Goal: Task Accomplishment & Management: Manage account settings

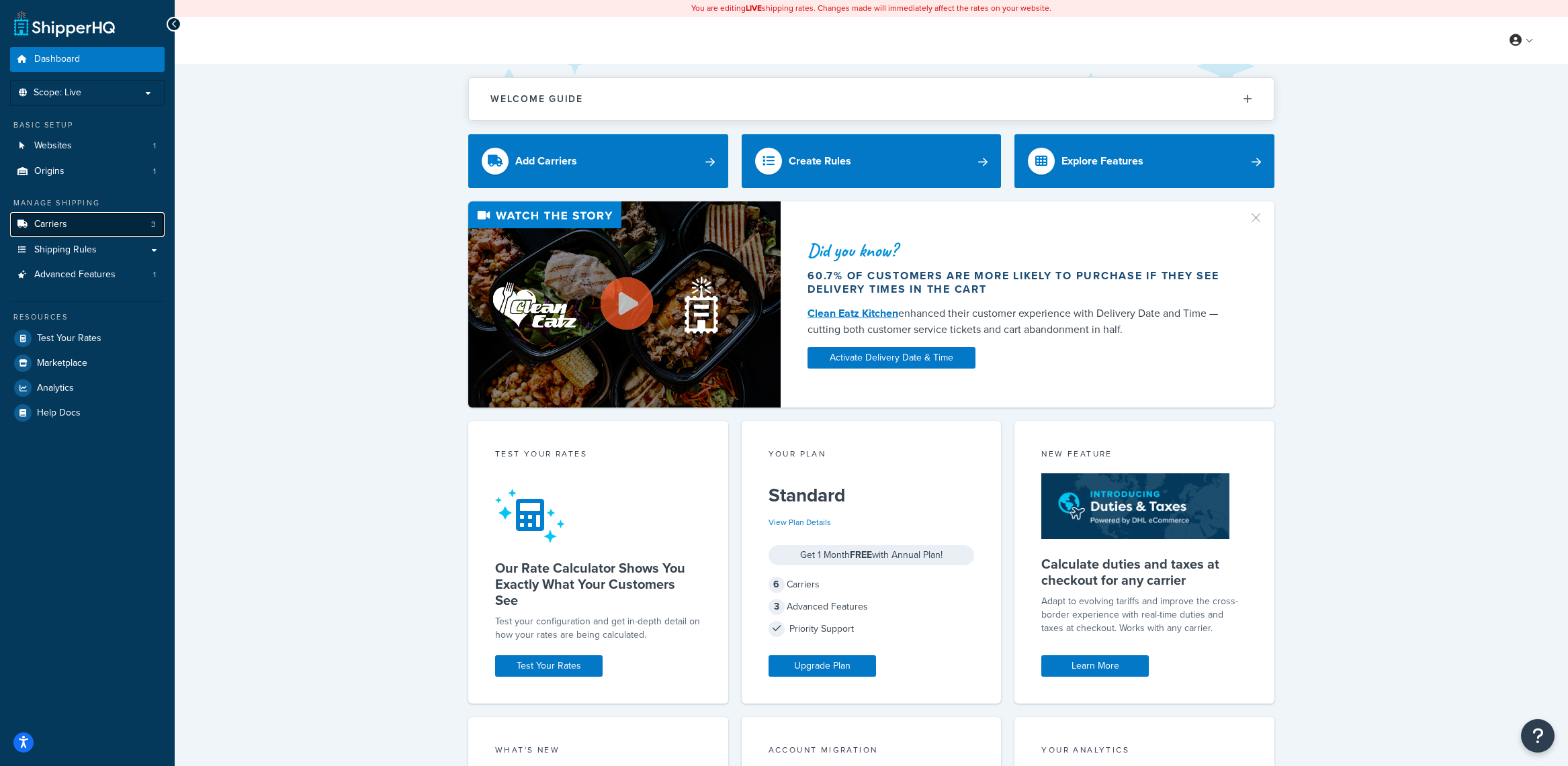
click at [40, 225] on span "Carriers" at bounding box center [51, 225] width 33 height 12
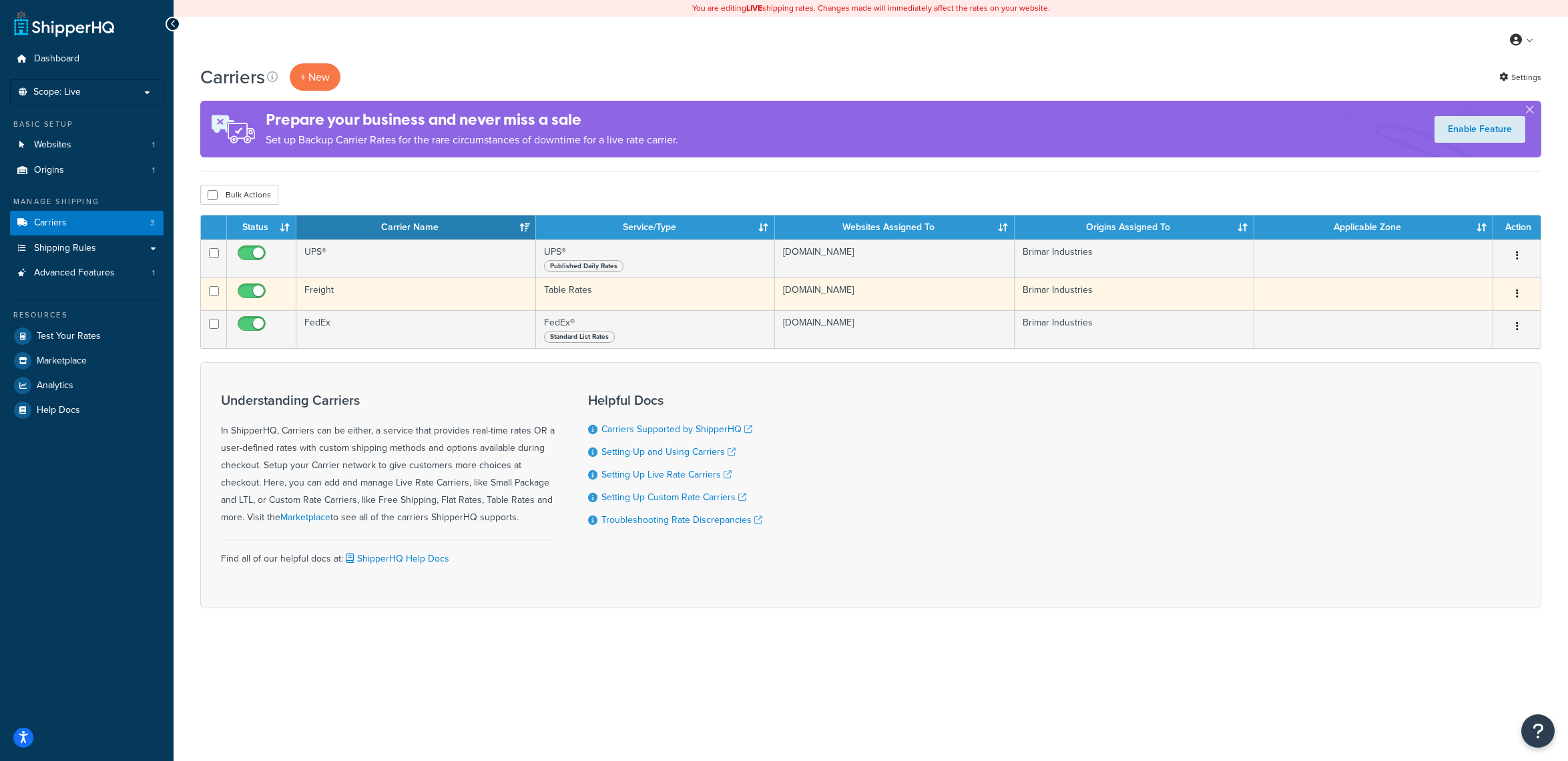
click at [747, 298] on td "Table Rates" at bounding box center [656, 294] width 240 height 33
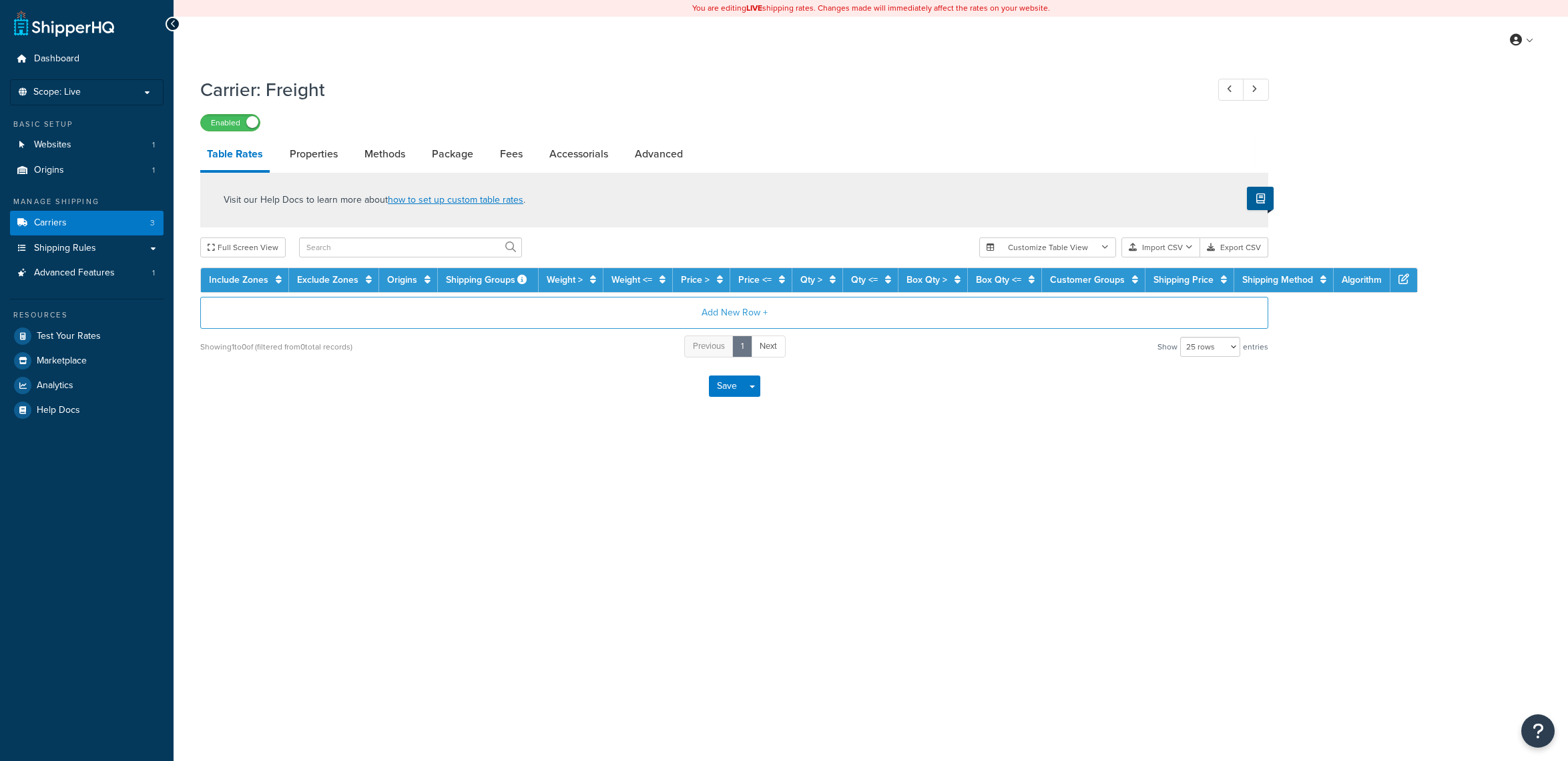
select select "25"
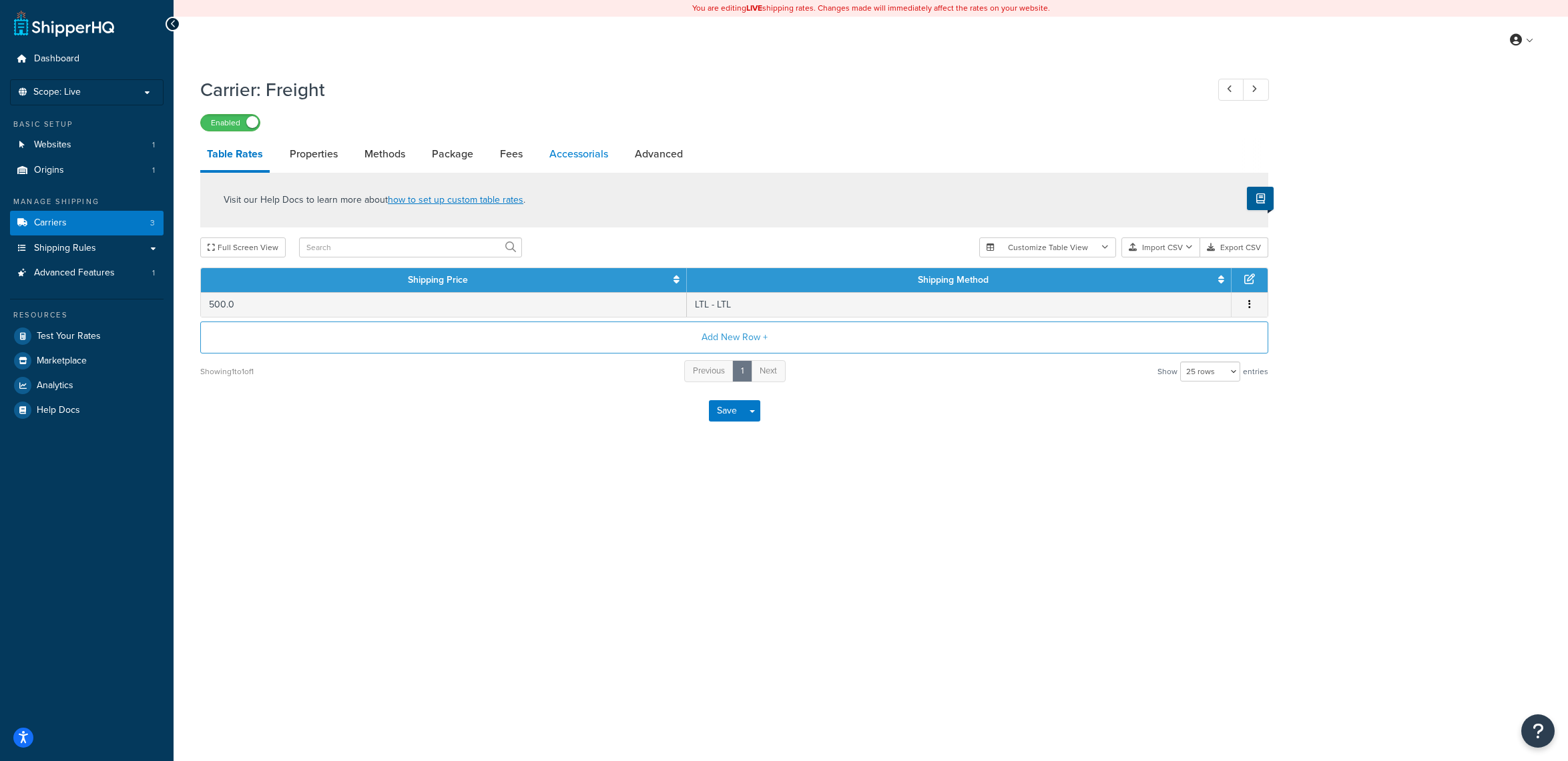
click at [595, 162] on link "Accessorials" at bounding box center [579, 154] width 72 height 32
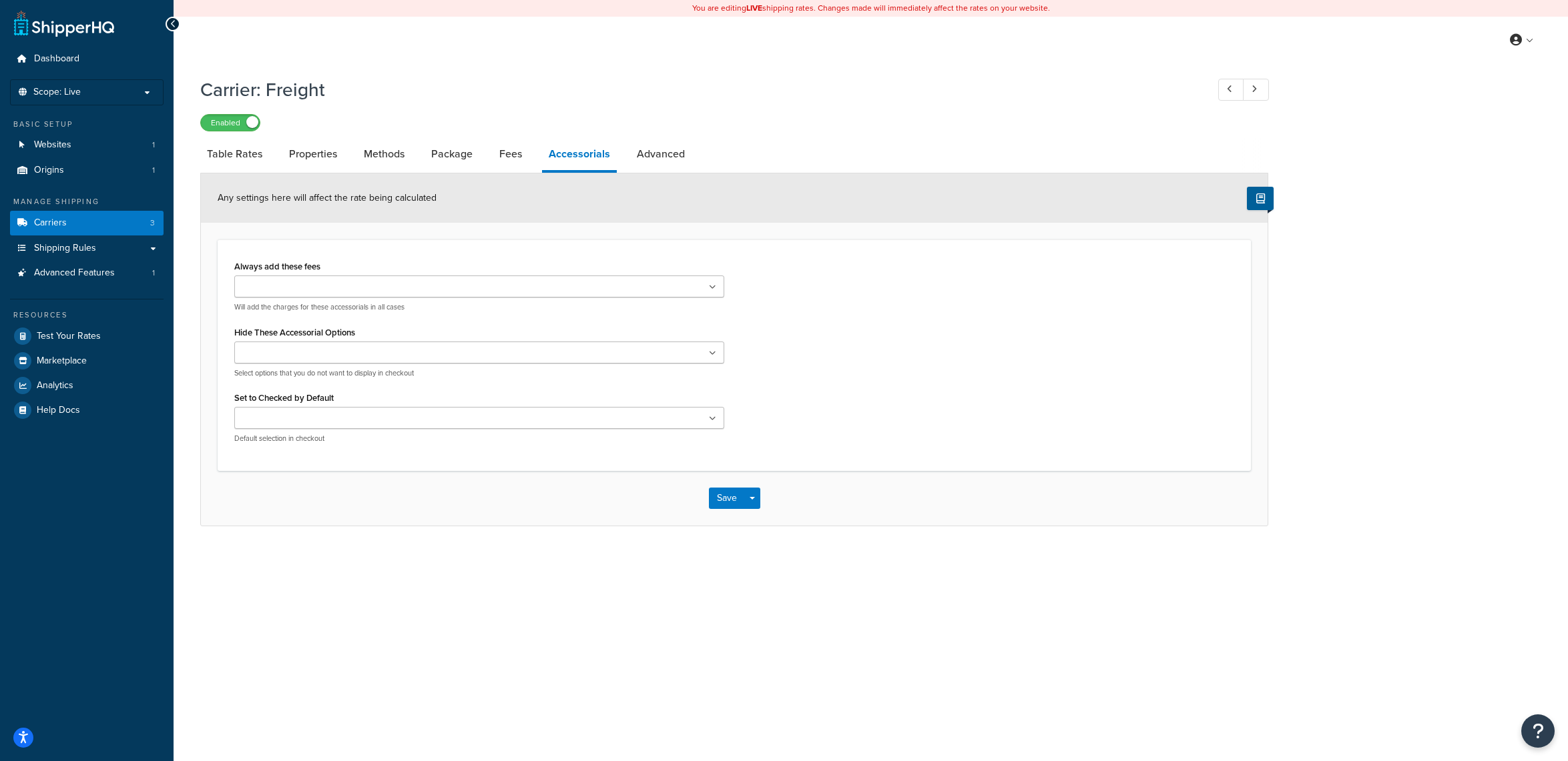
click at [511, 291] on ul at bounding box center [479, 286] width 490 height 22
click at [517, 266] on div "Always add these fees Liftgate Address Type Scheduled Appointment Inside Delive…" at bounding box center [479, 284] width 490 height 55
click at [512, 150] on link "Fees" at bounding box center [510, 154] width 36 height 32
select select "AFTER"
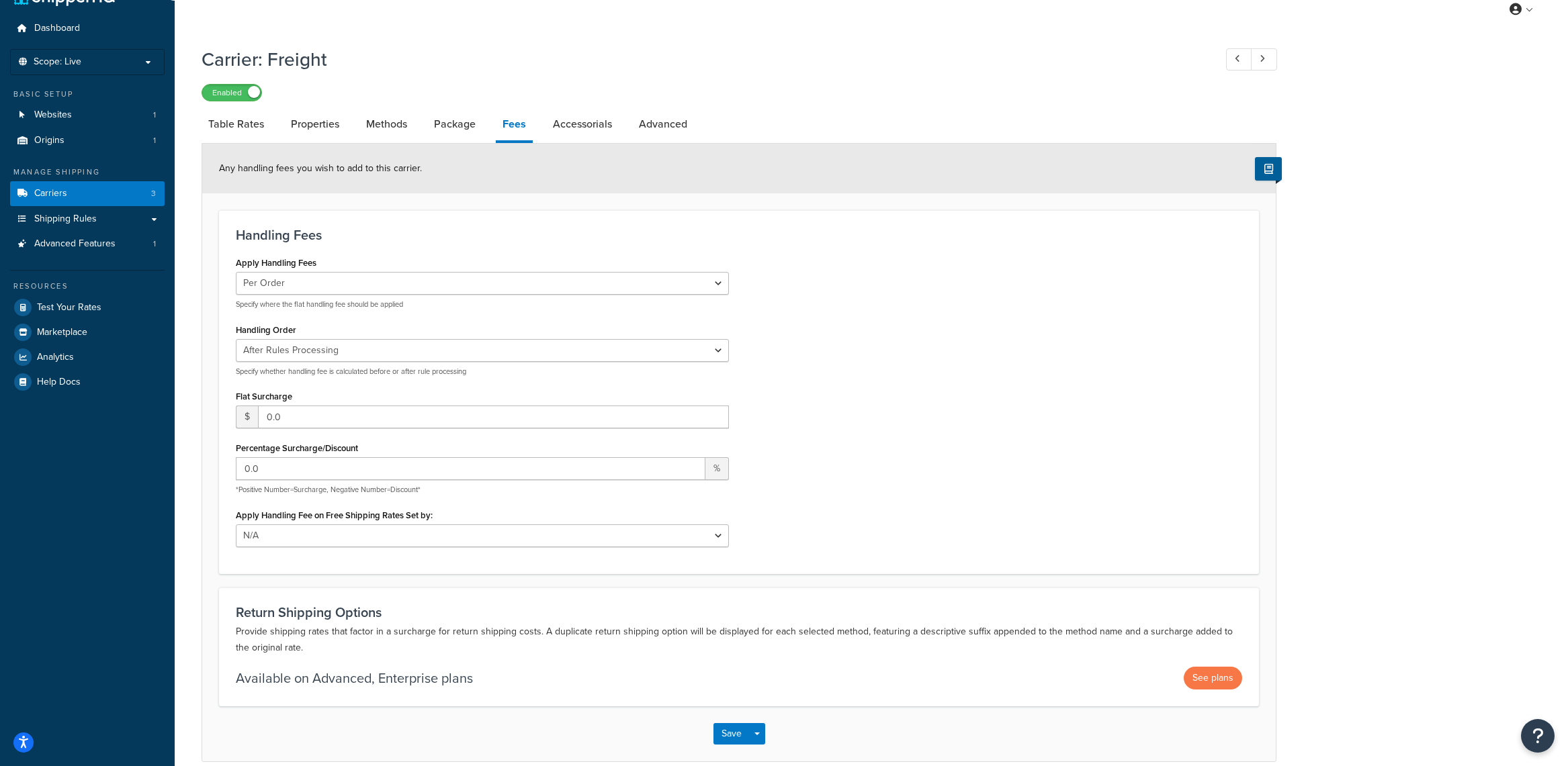
scroll to position [3, 0]
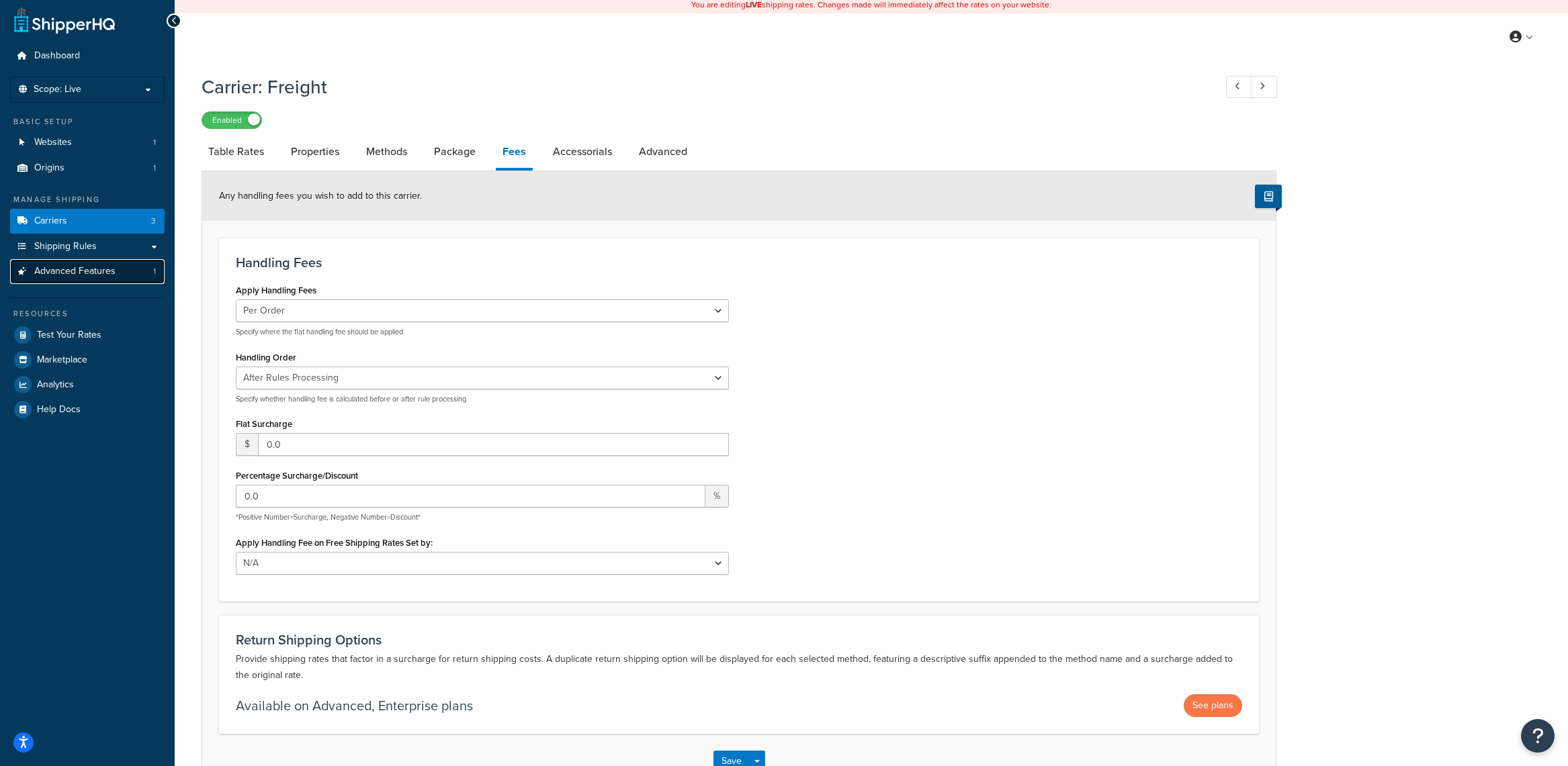
click at [100, 266] on span "Advanced Features" at bounding box center [75, 272] width 81 height 12
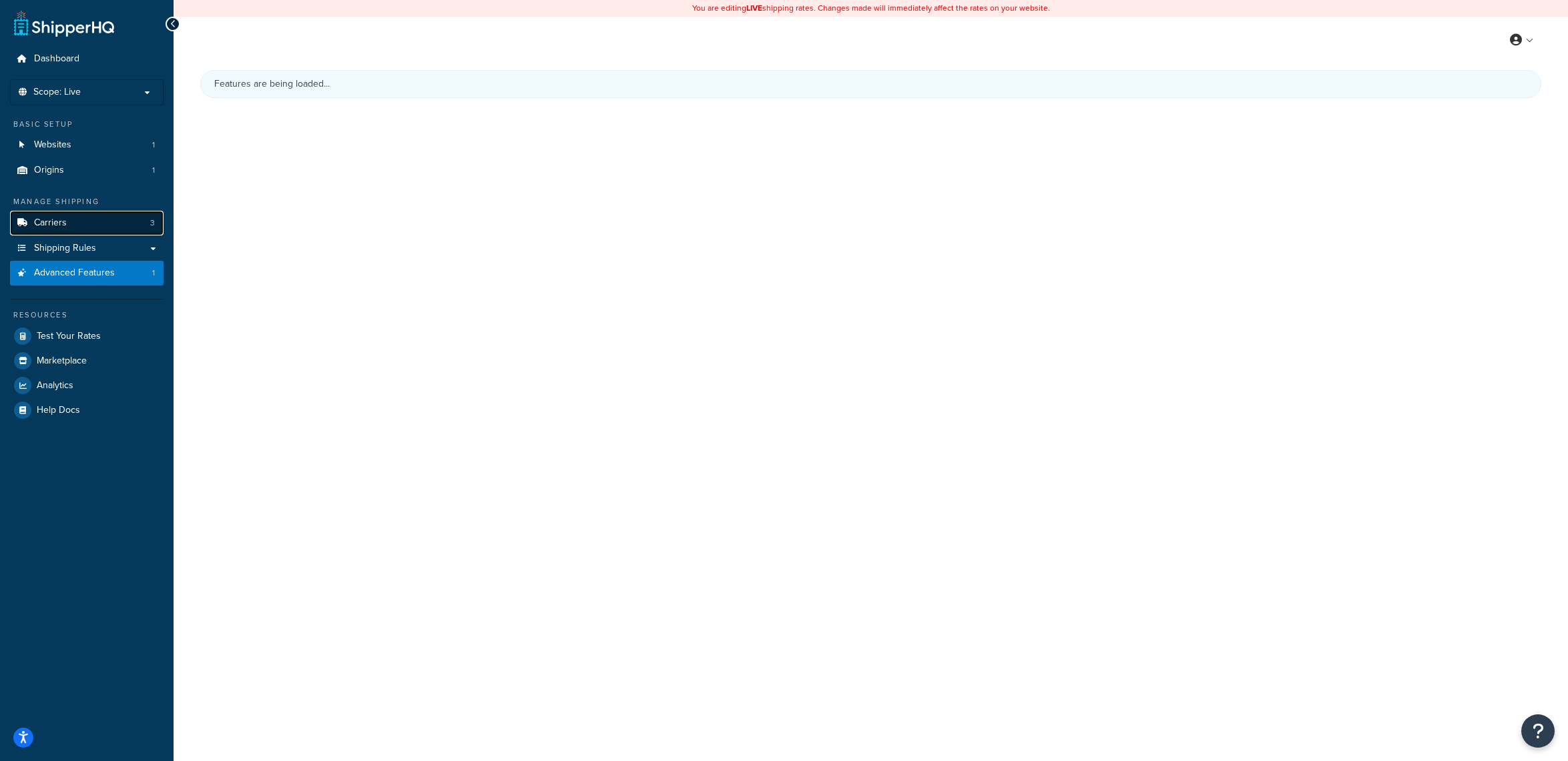
click at [103, 228] on link "Carriers 3" at bounding box center [86, 223] width 153 height 25
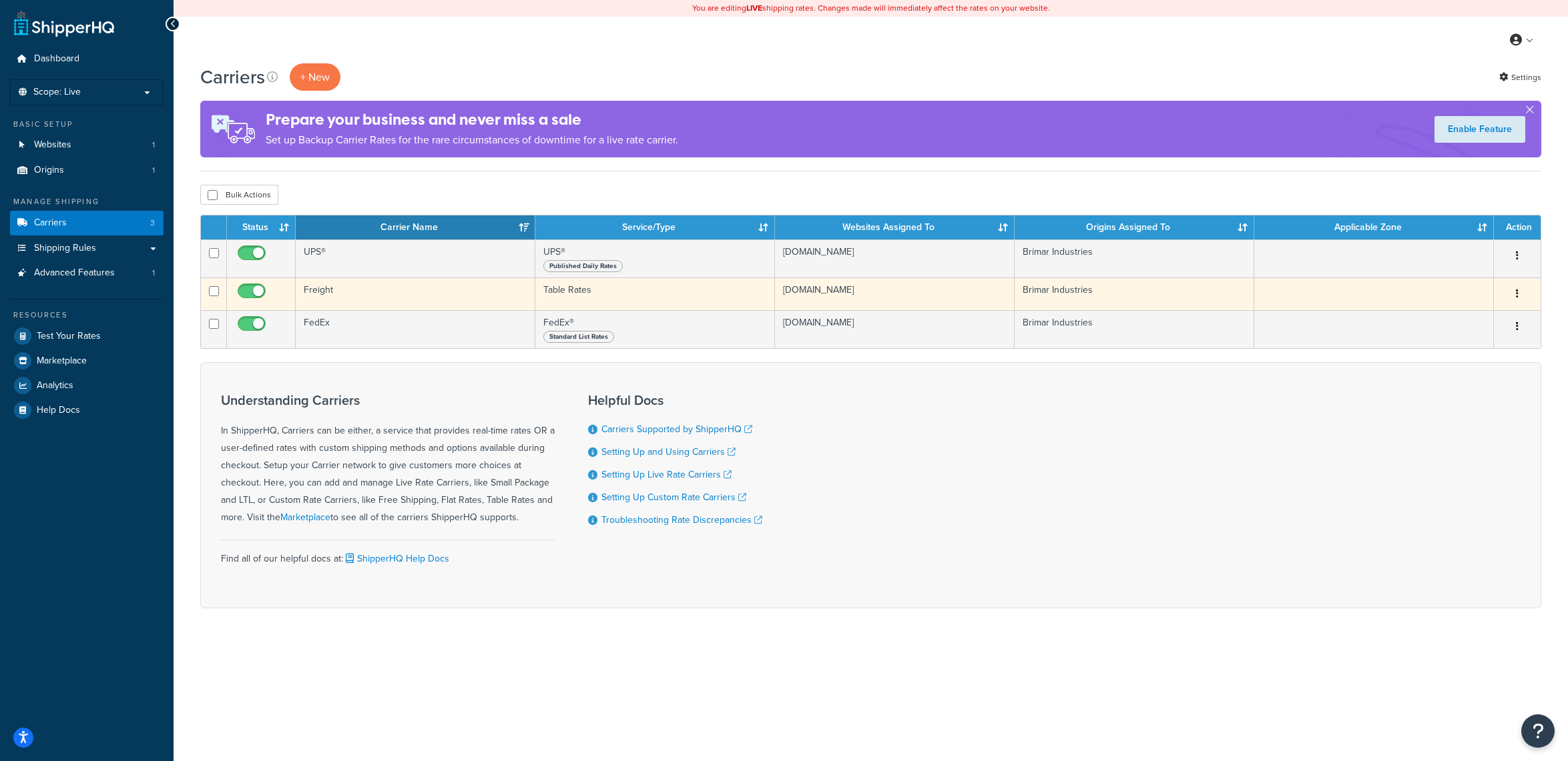
click at [338, 287] on td "Freight" at bounding box center [415, 294] width 240 height 33
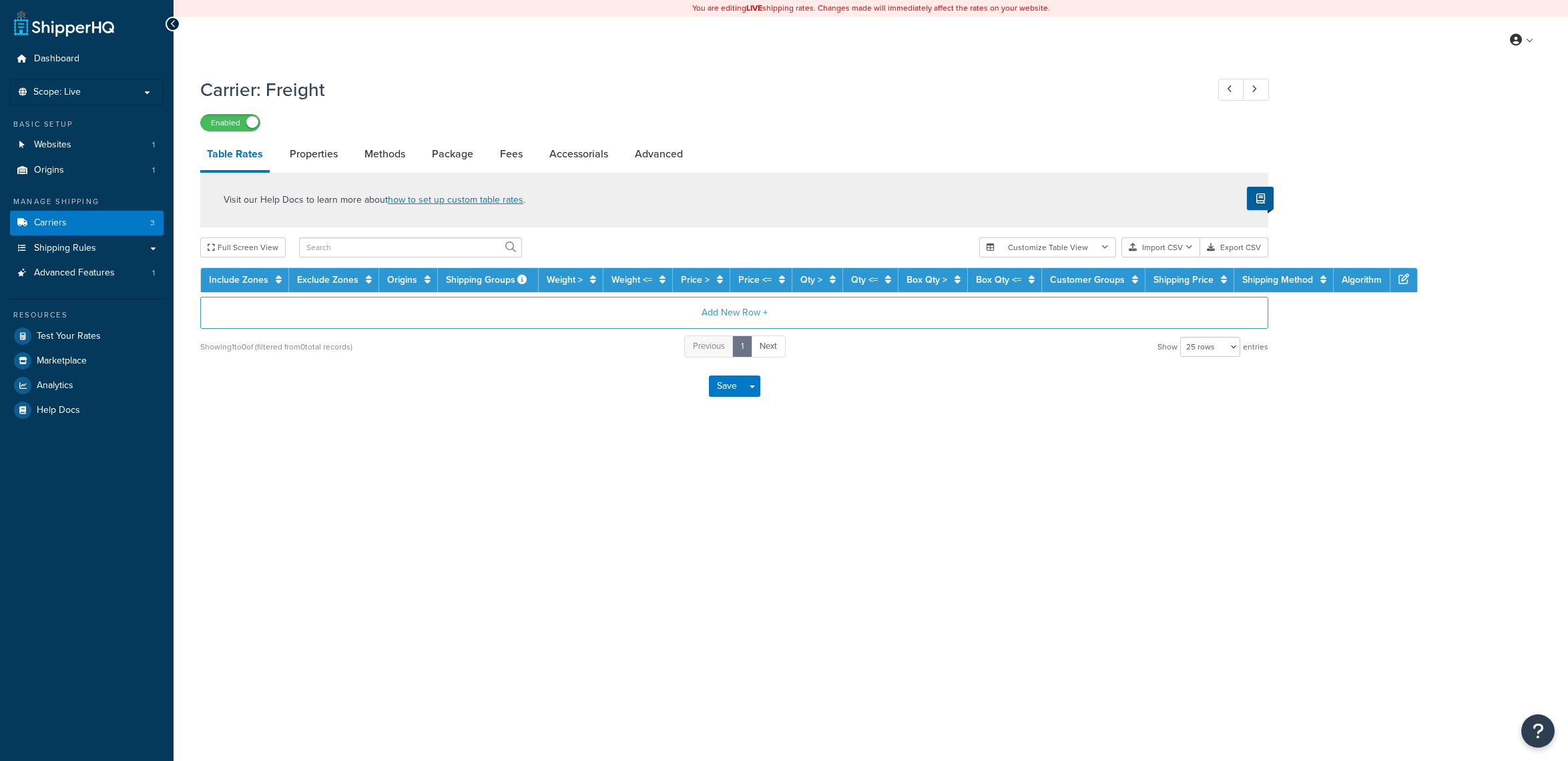
select select "25"
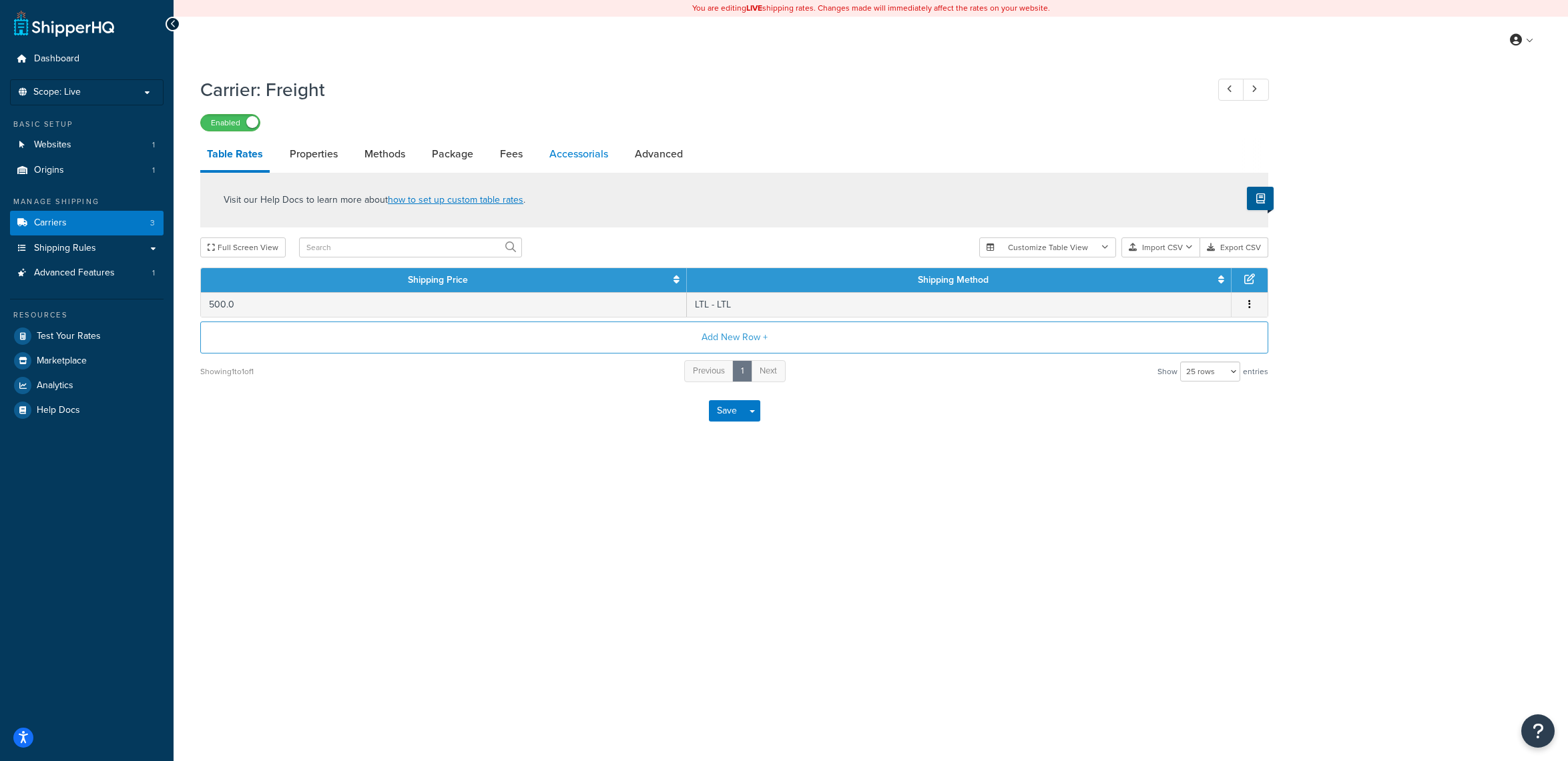
click at [597, 148] on link "Accessorials" at bounding box center [579, 154] width 72 height 32
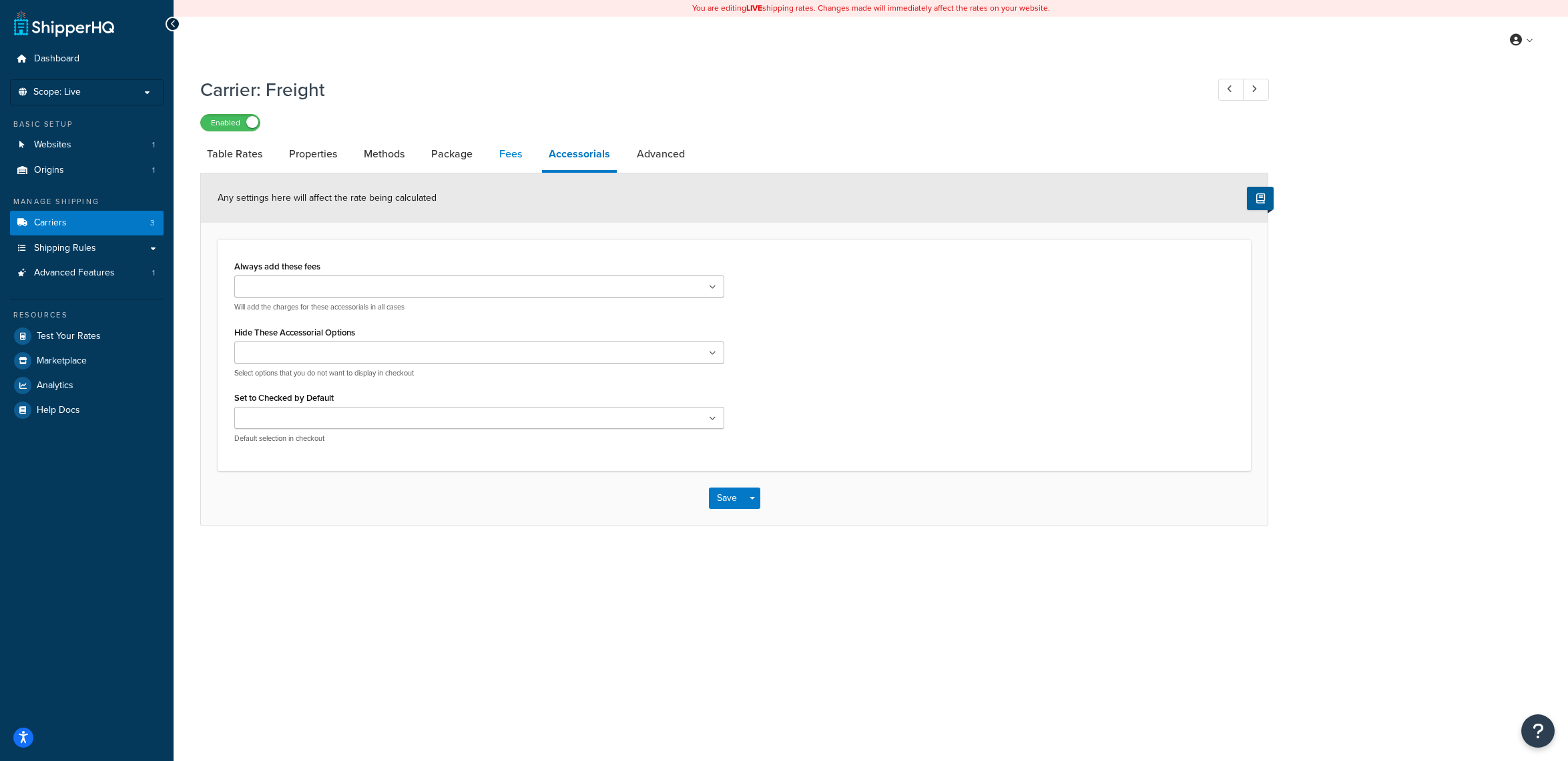
click at [527, 161] on link "Fees" at bounding box center [510, 154] width 36 height 32
select select "AFTER"
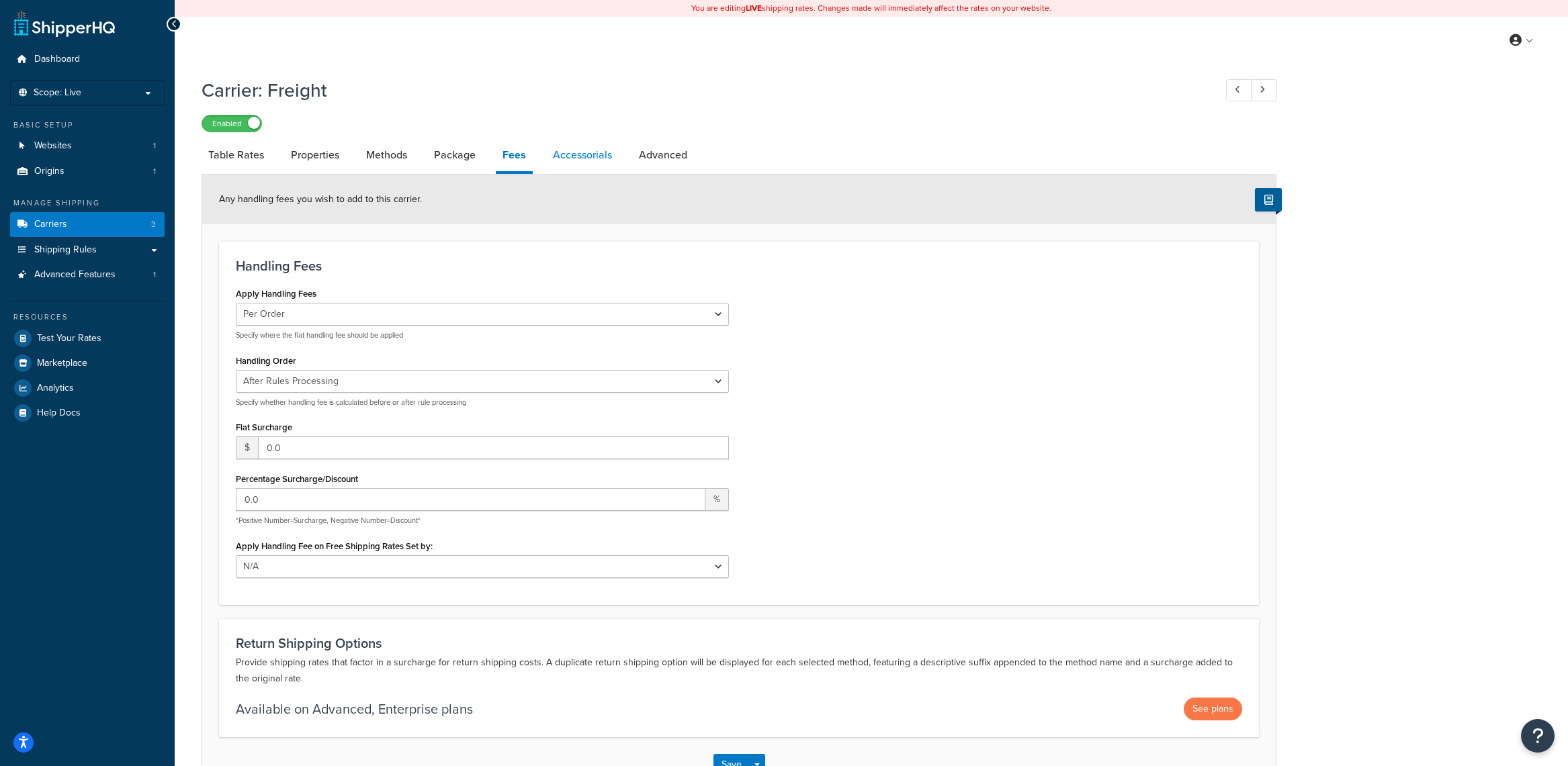
click at [579, 170] on link "Accessorials" at bounding box center [582, 155] width 73 height 32
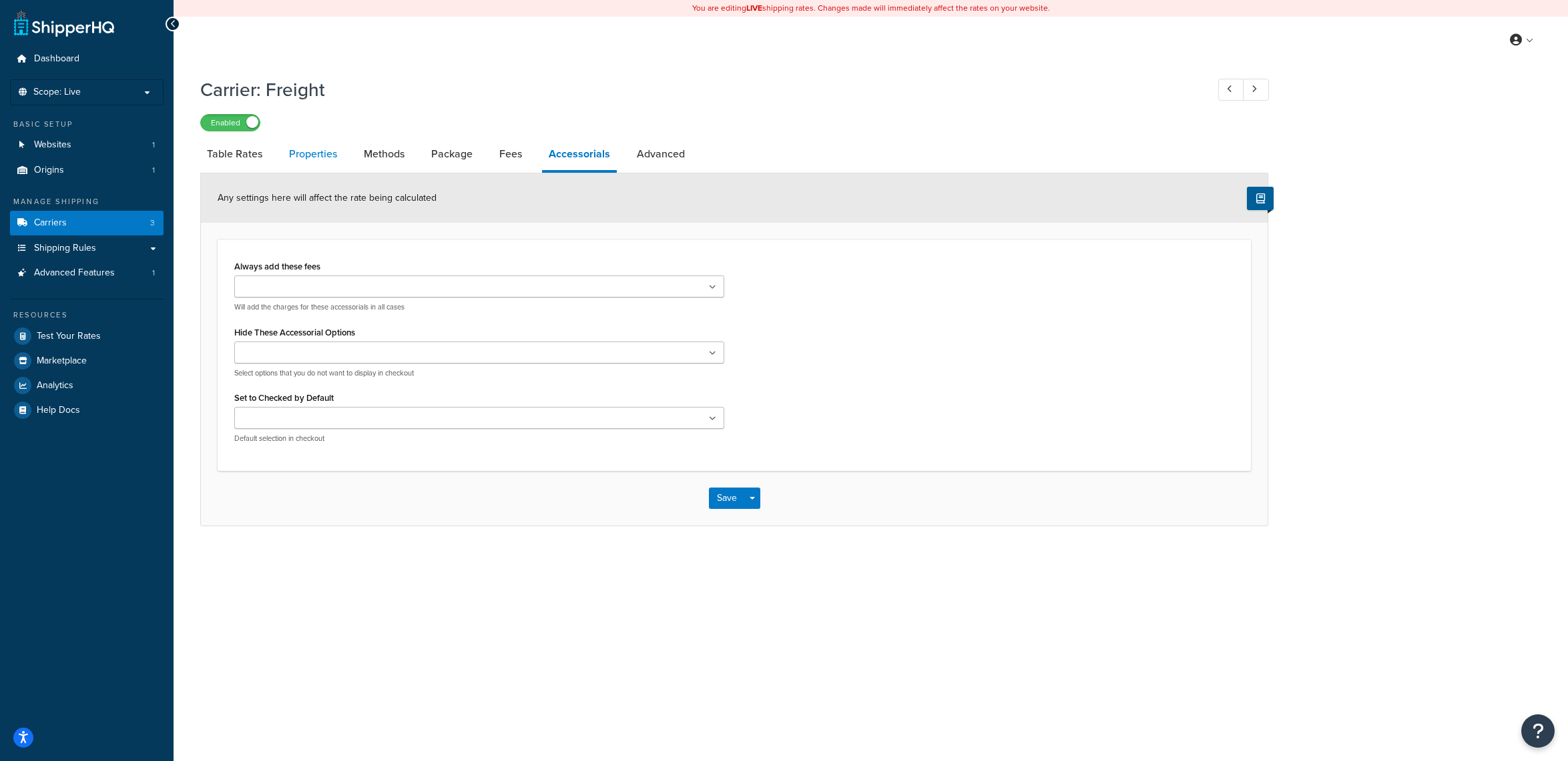
click at [321, 162] on link "Properties" at bounding box center [313, 154] width 61 height 32
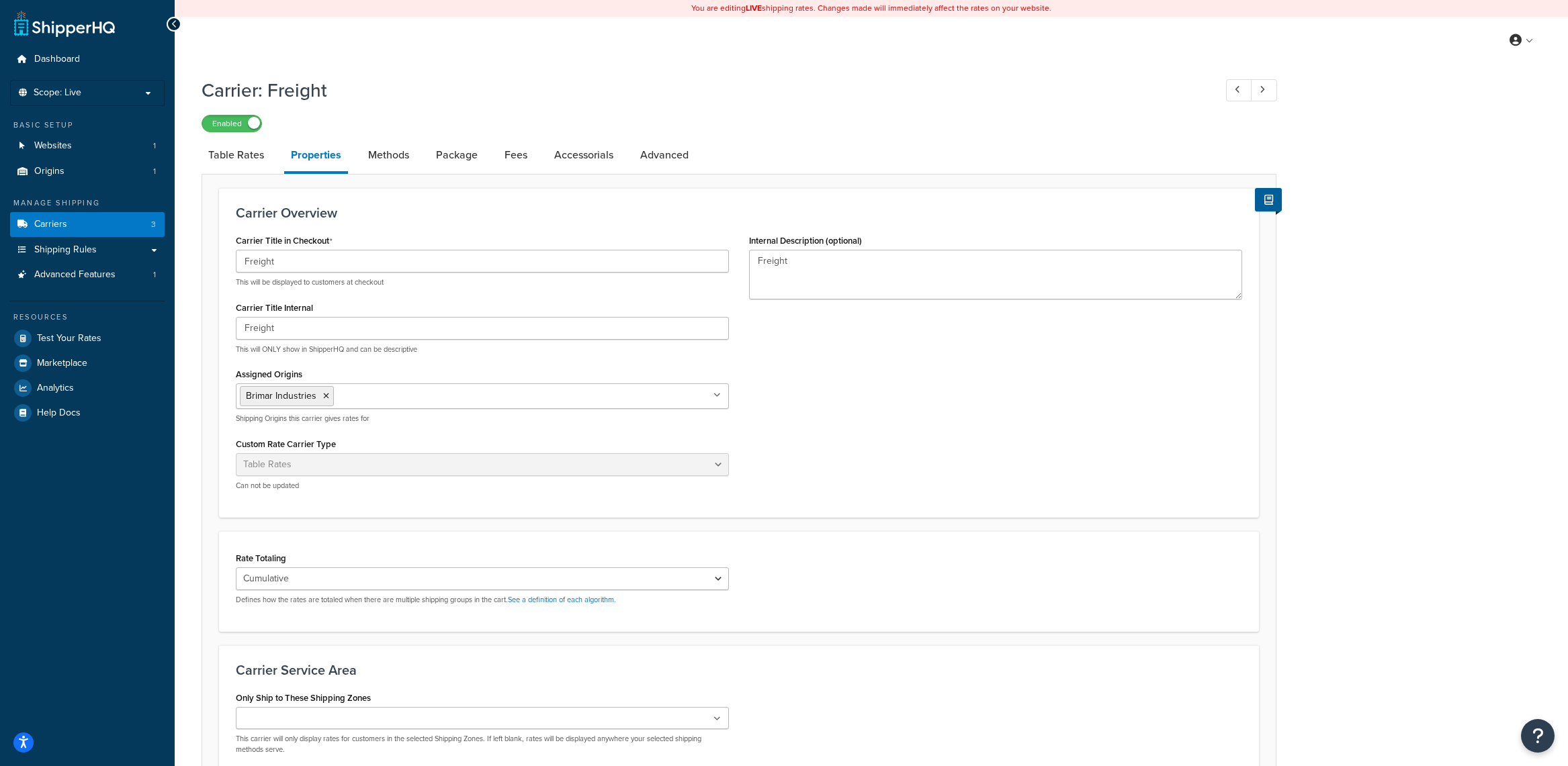
click at [231, 159] on link "Table Rates" at bounding box center [236, 155] width 69 height 32
select select "25"
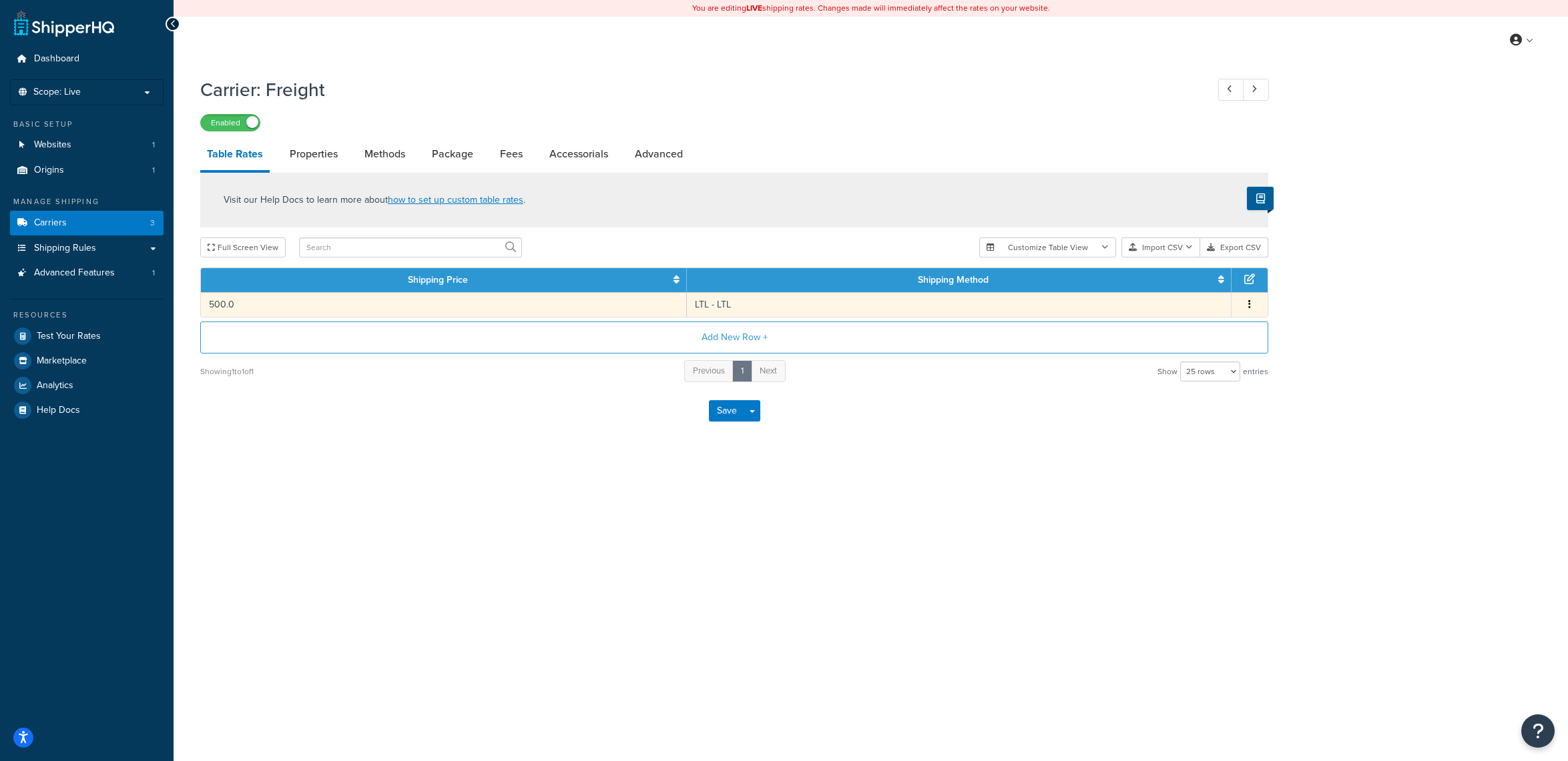
click at [1251, 310] on button "button" at bounding box center [1250, 305] width 11 height 15
click at [1175, 281] on div "Edit" at bounding box center [1182, 279] width 95 height 27
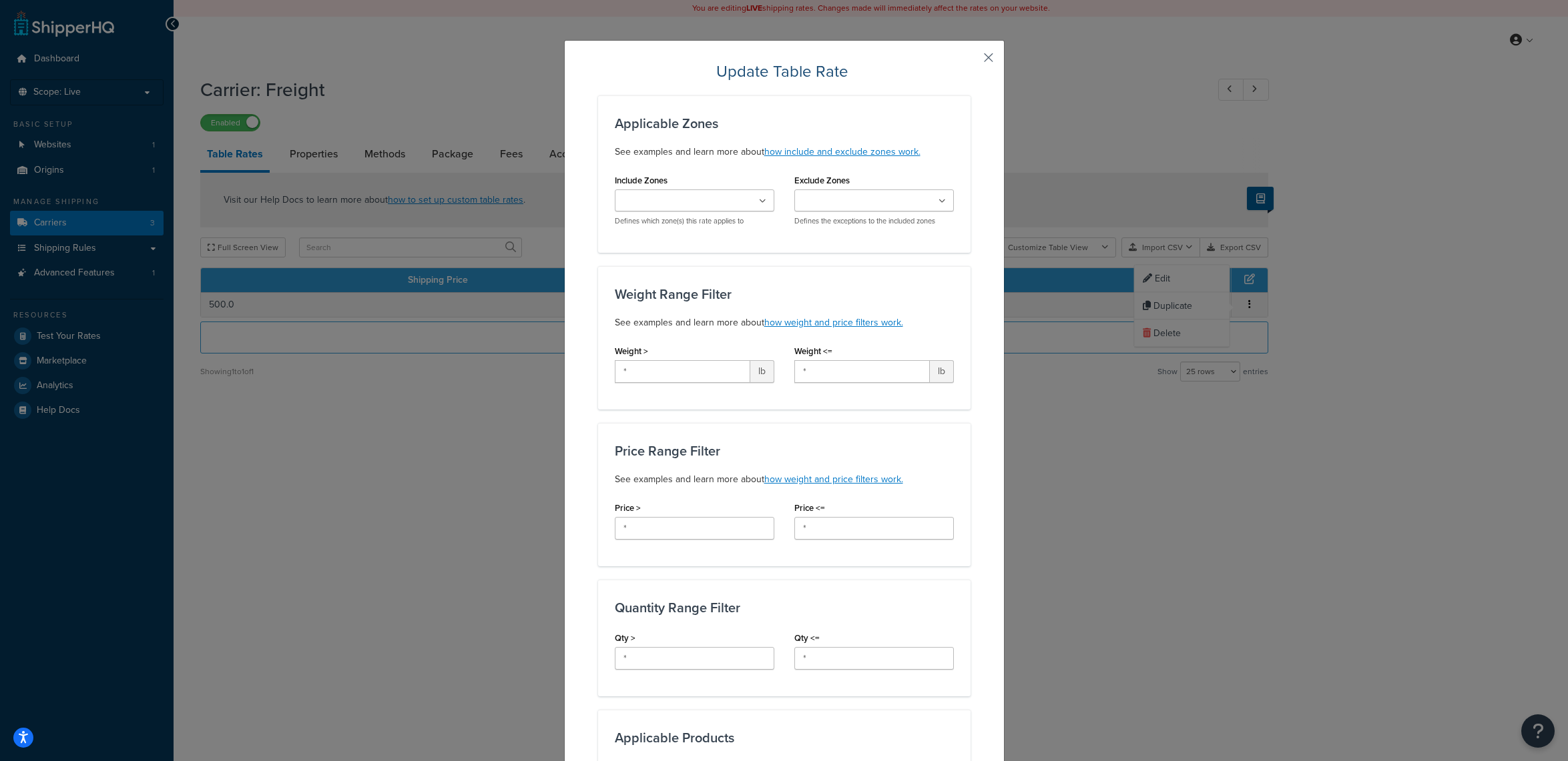
click at [971, 61] on button "button" at bounding box center [969, 62] width 3 height 3
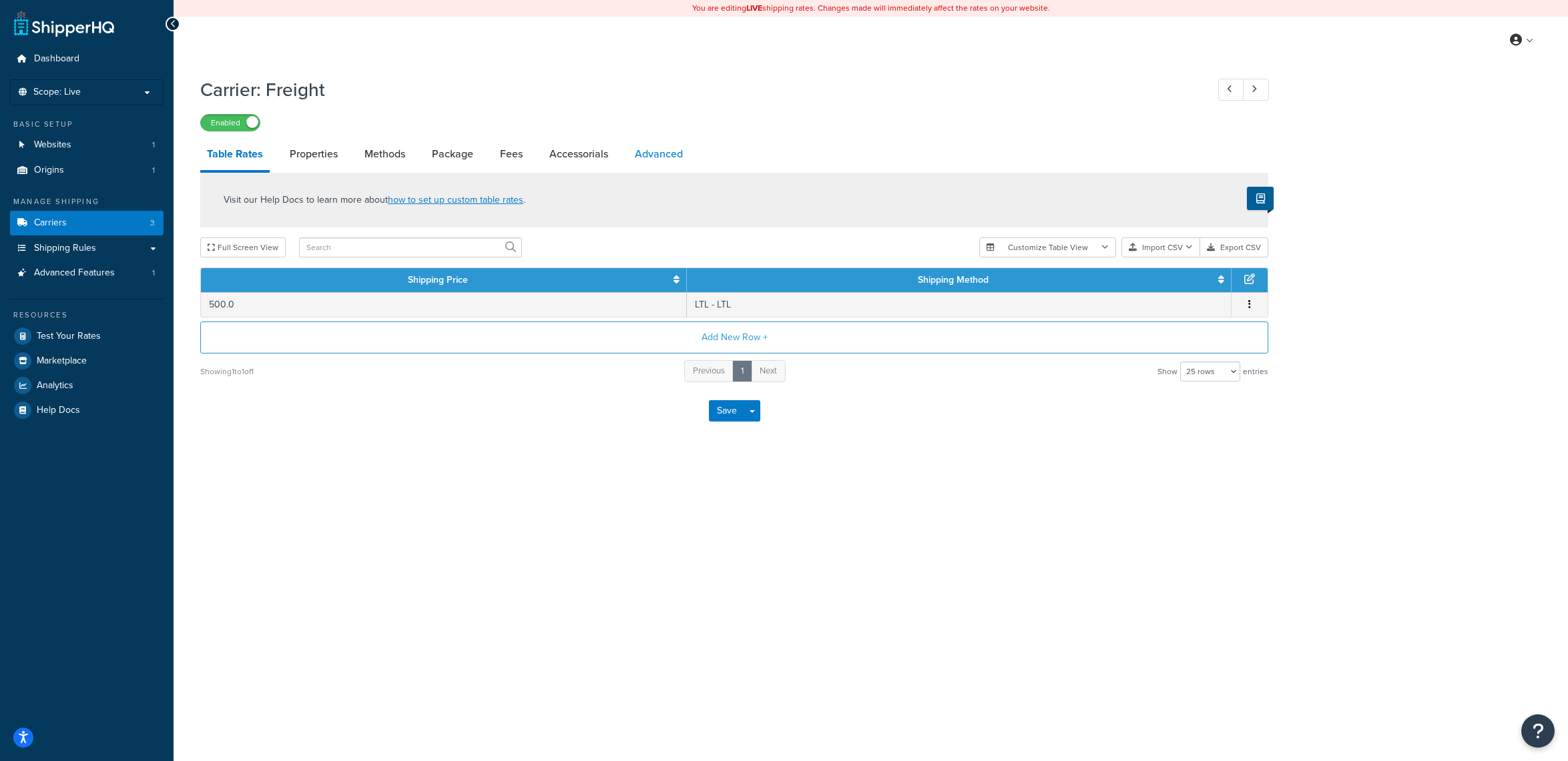
click at [671, 157] on link "Advanced" at bounding box center [659, 154] width 61 height 32
select select "false"
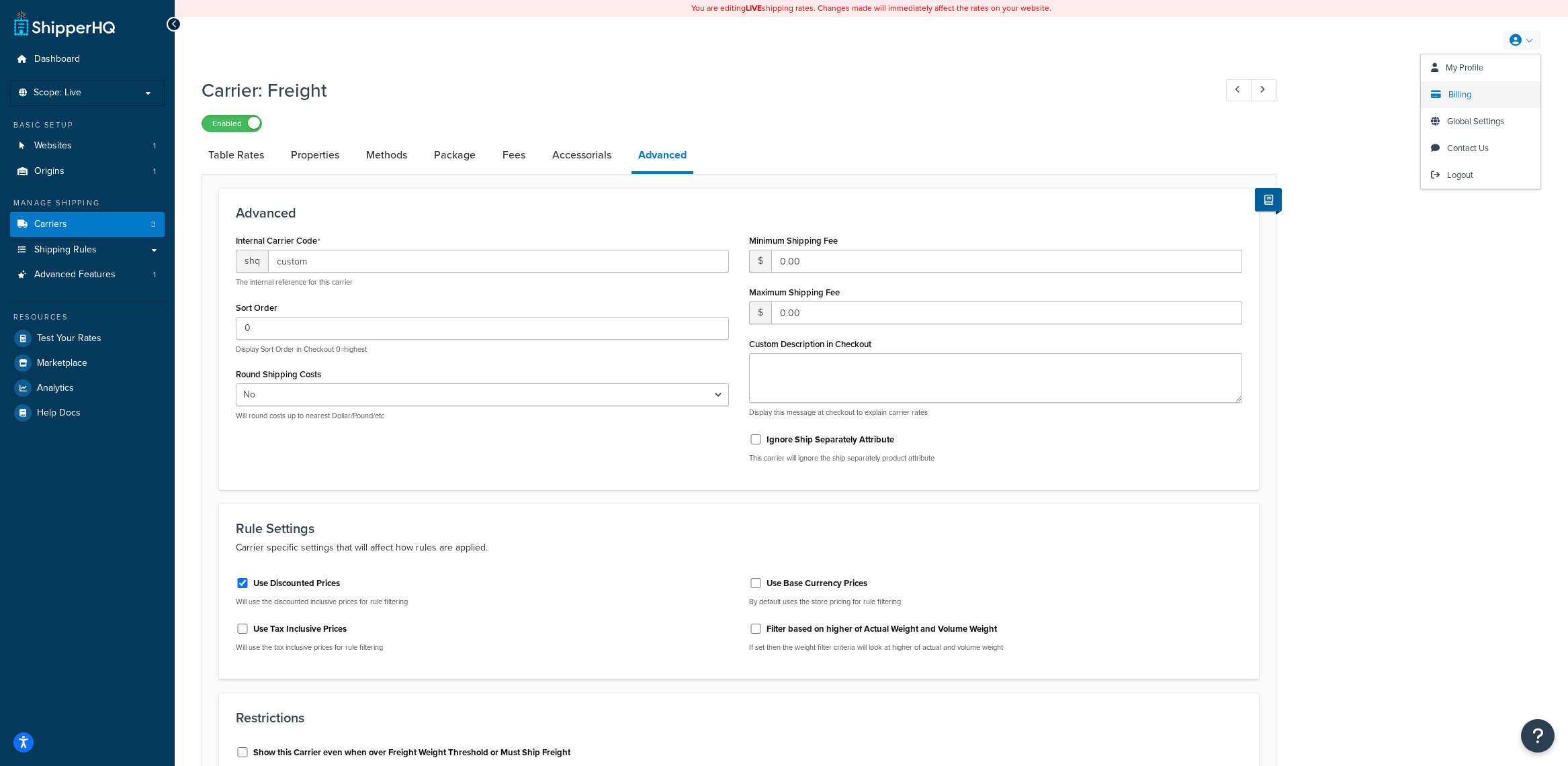
click at [1486, 91] on link "Billing" at bounding box center [1480, 95] width 120 height 27
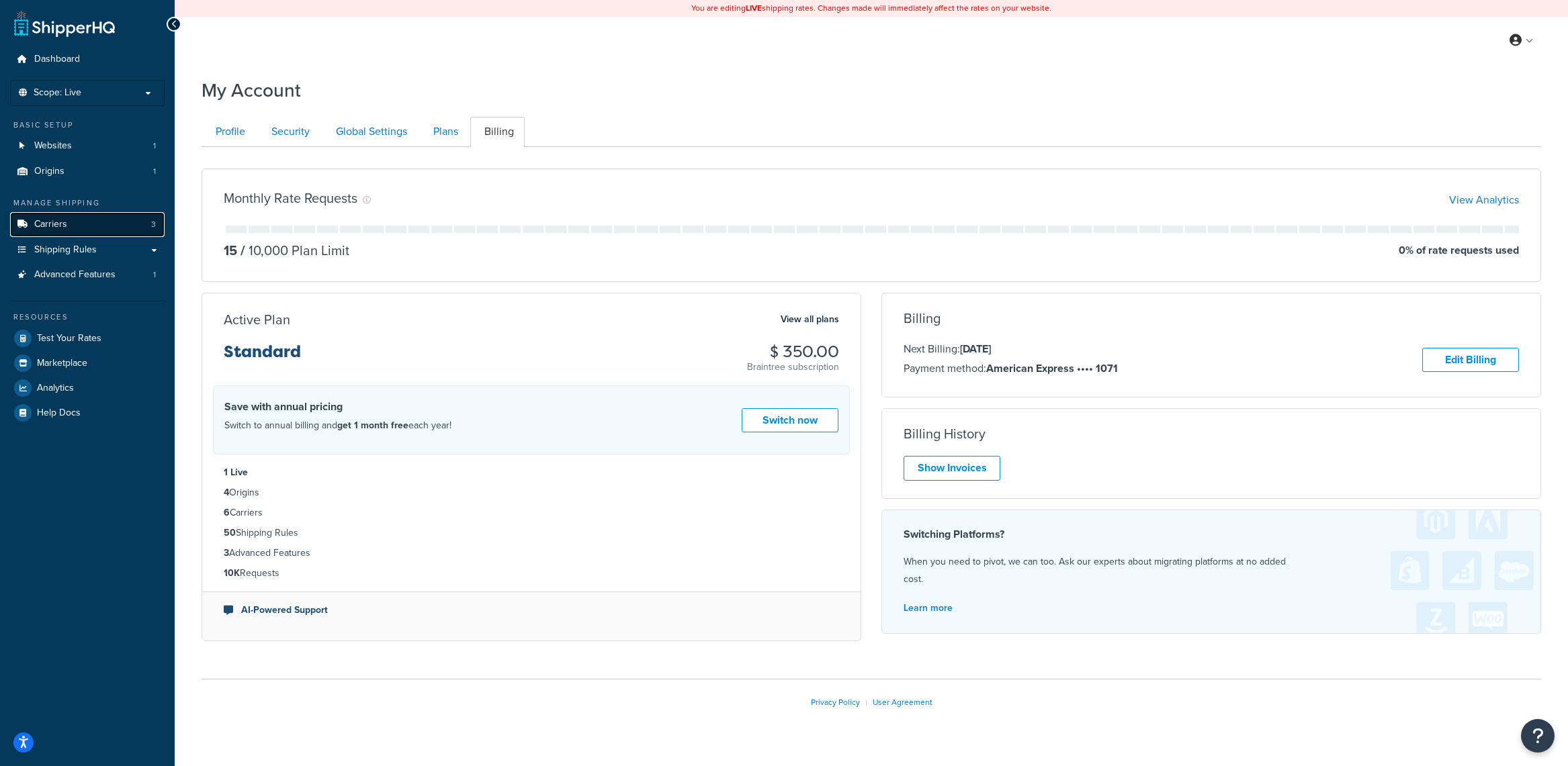
click at [77, 221] on link "Carriers 3" at bounding box center [87, 225] width 154 height 25
